Goal: Information Seeking & Learning: Learn about a topic

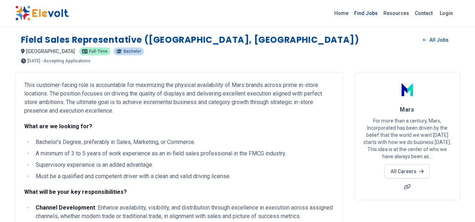
click at [371, 13] on link "Find Jobs" at bounding box center [365, 12] width 29 height 11
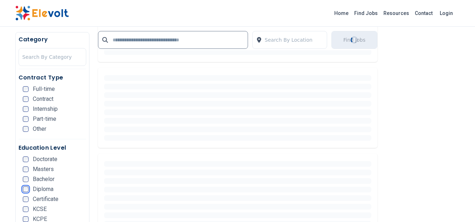
scroll to position [249, 0]
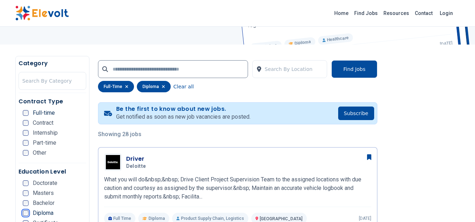
scroll to position [36, 0]
